Goal: Task Accomplishment & Management: Use online tool/utility

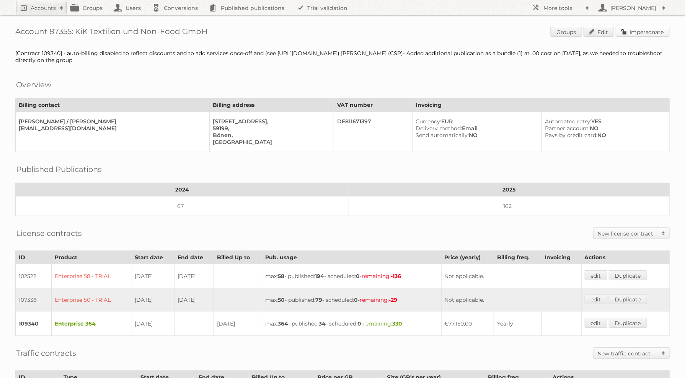
click at [643, 30] on link "Impersonate" at bounding box center [643, 32] width 54 height 10
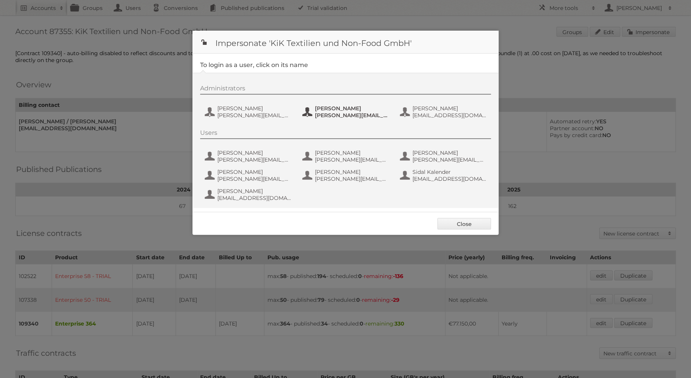
click at [342, 108] on span "Anna Klötzer" at bounding box center [352, 108] width 74 height 7
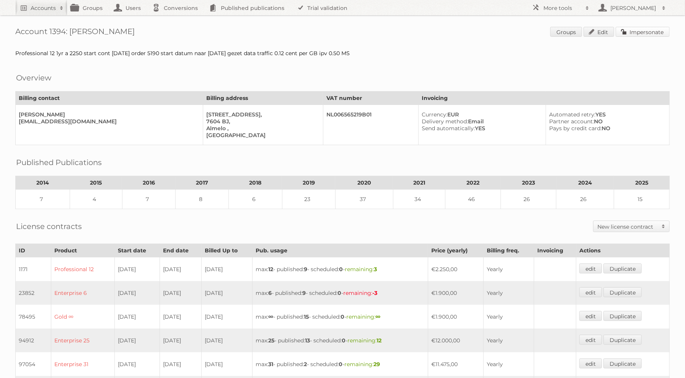
click at [643, 29] on link "Impersonate" at bounding box center [643, 32] width 54 height 10
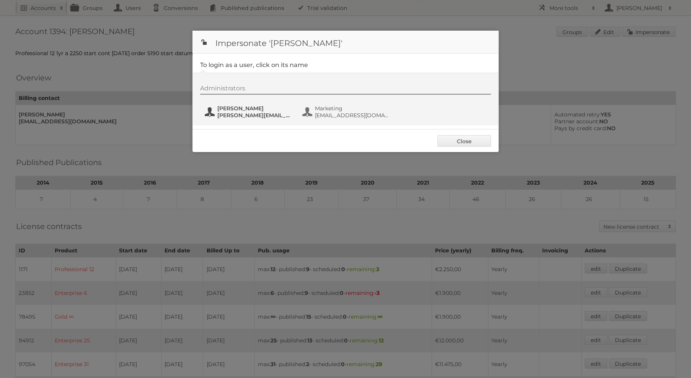
click at [264, 110] on span "Axel Schreur" at bounding box center [254, 108] width 74 height 7
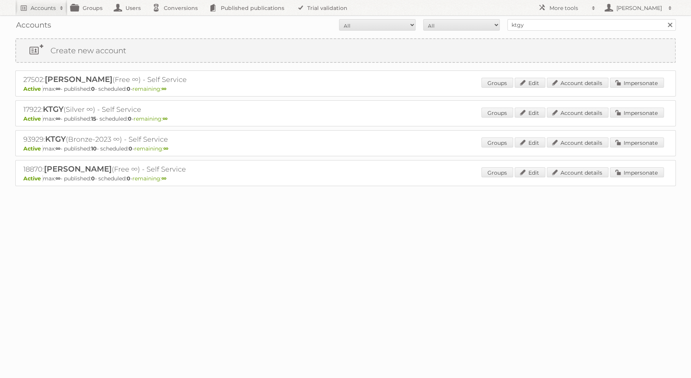
drag, startPoint x: 553, startPoint y: 16, endPoint x: 546, endPoint y: 19, distance: 7.0
click at [546, 19] on div "Accounts All Active Expired Pending All Paid Trials Self service ktgy Search" at bounding box center [345, 24] width 661 height 19
click at [546, 19] on input "ktgy" at bounding box center [591, 24] width 168 height 11
type input "ravensburger mx"
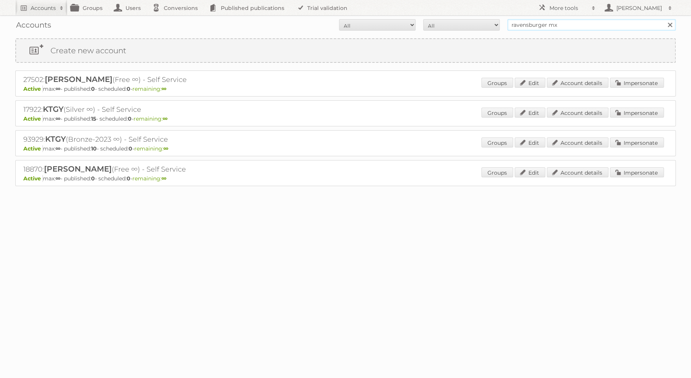
click at [664, 19] on input "Search" at bounding box center [669, 24] width 11 height 11
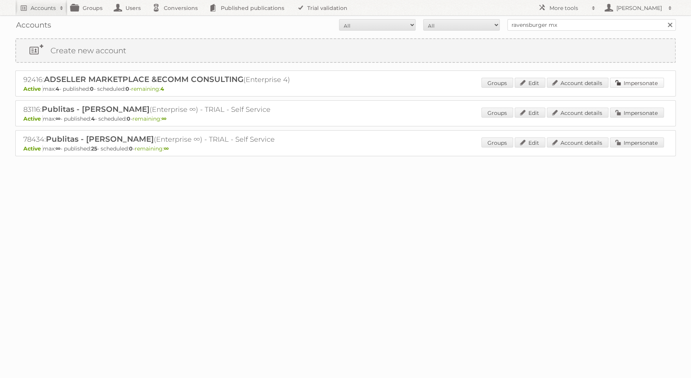
click at [643, 78] on link "Impersonate" at bounding box center [637, 83] width 54 height 10
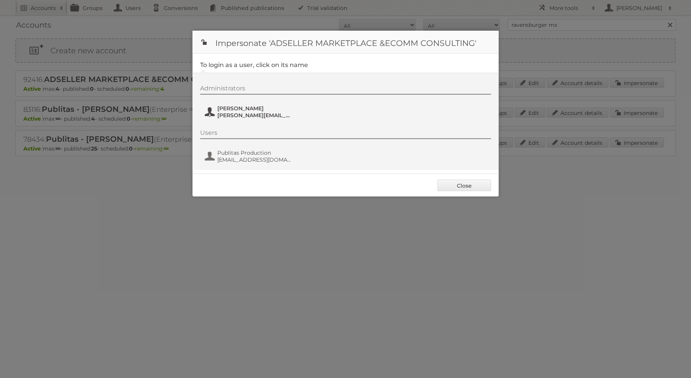
click at [283, 111] on span "Rocio Ochoa" at bounding box center [254, 108] width 74 height 7
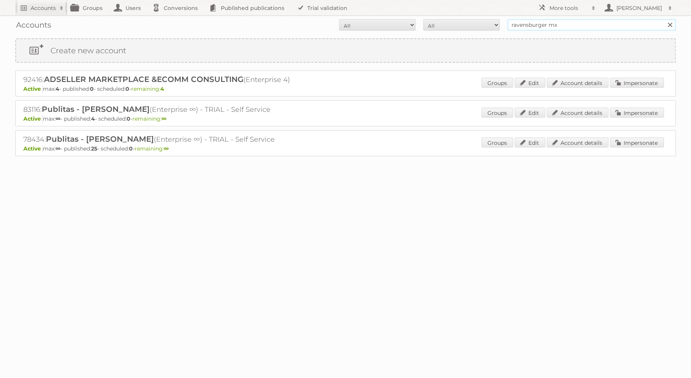
click at [555, 23] on input "ravensburger mx" at bounding box center [591, 24] width 168 height 11
type input "ravensburger"
click at [664, 19] on input "Search" at bounding box center [669, 24] width 11 height 11
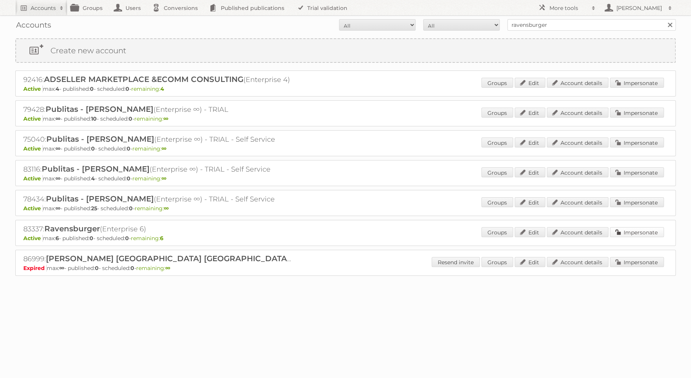
click at [630, 229] on link "Impersonate" at bounding box center [637, 232] width 54 height 10
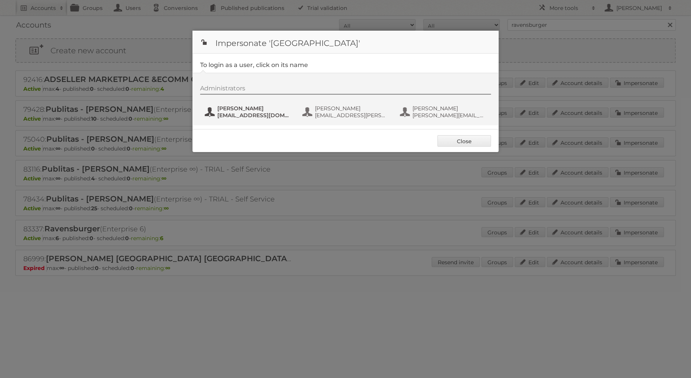
click at [273, 111] on span "[PERSON_NAME]" at bounding box center [254, 108] width 74 height 7
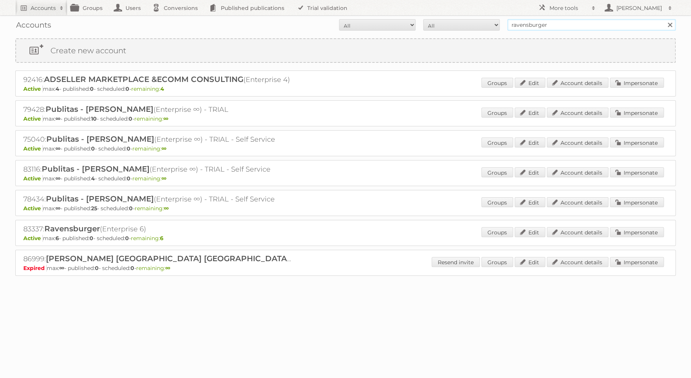
click at [558, 27] on input "ravensburger" at bounding box center [591, 24] width 168 height 11
type input "ravensburger mx"
click at [664, 19] on input "Search" at bounding box center [669, 24] width 11 height 11
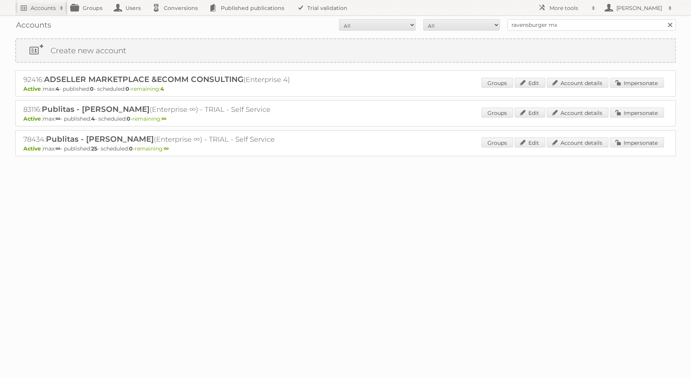
click at [648, 87] on div "Groups Edit Account details Impersonate" at bounding box center [572, 83] width 183 height 11
click at [638, 85] on link "Impersonate" at bounding box center [637, 83] width 54 height 10
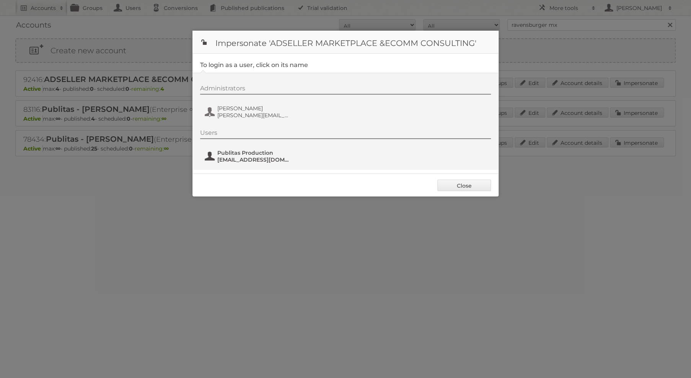
click at [244, 158] on span "fs+ravensburgermx@publitas.com" at bounding box center [254, 159] width 74 height 7
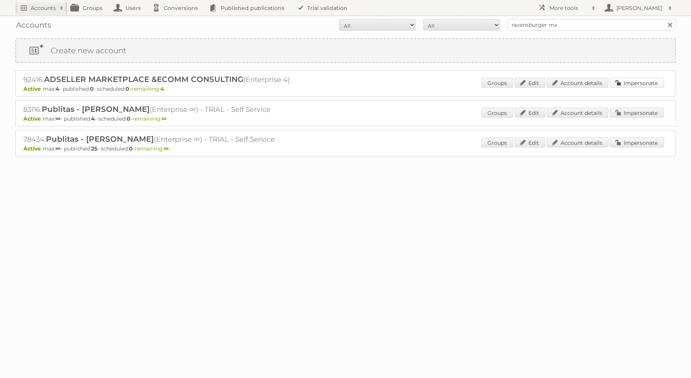
click at [638, 83] on link "Impersonate" at bounding box center [637, 83] width 54 height 10
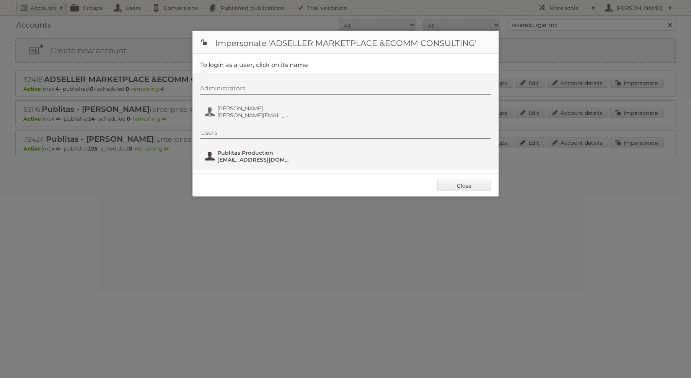
click at [285, 155] on span "Publitas Production" at bounding box center [254, 152] width 74 height 7
